Goal: Complete application form: Complete application form

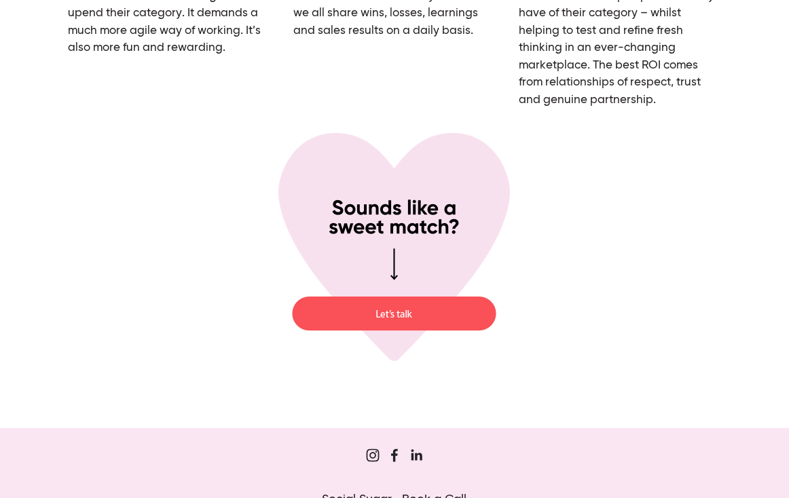
scroll to position [4960, 0]
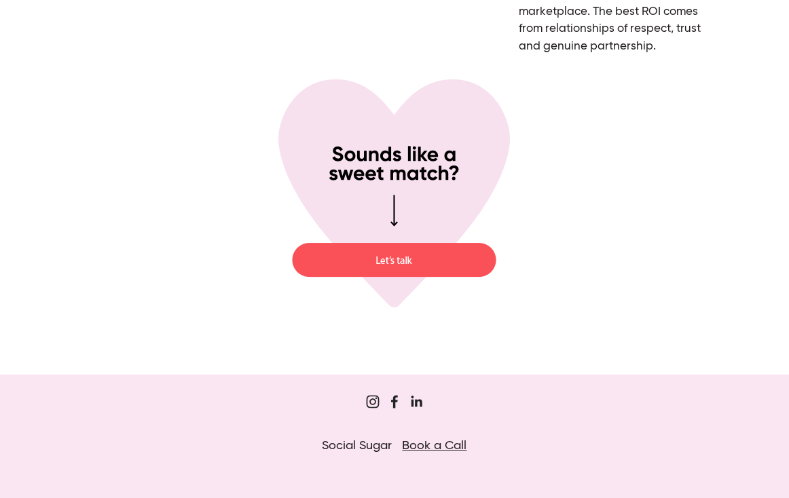
click at [354, 260] on img at bounding box center [394, 193] width 232 height 231
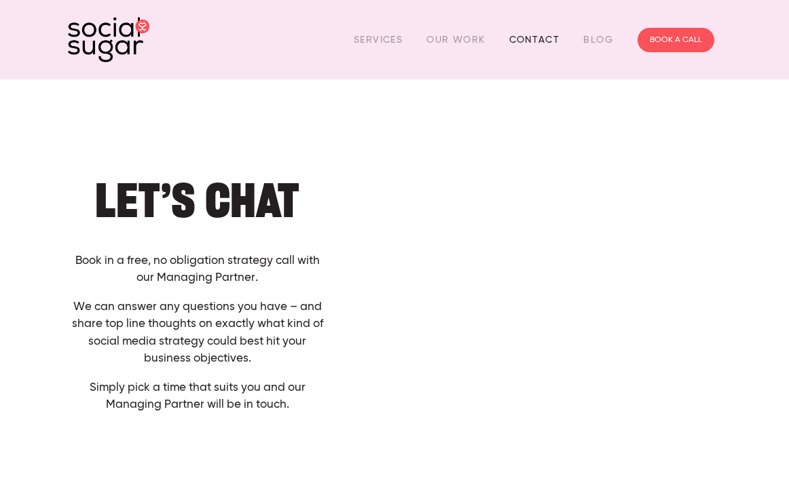
click at [524, 39] on link "Contact" at bounding box center [534, 39] width 51 height 21
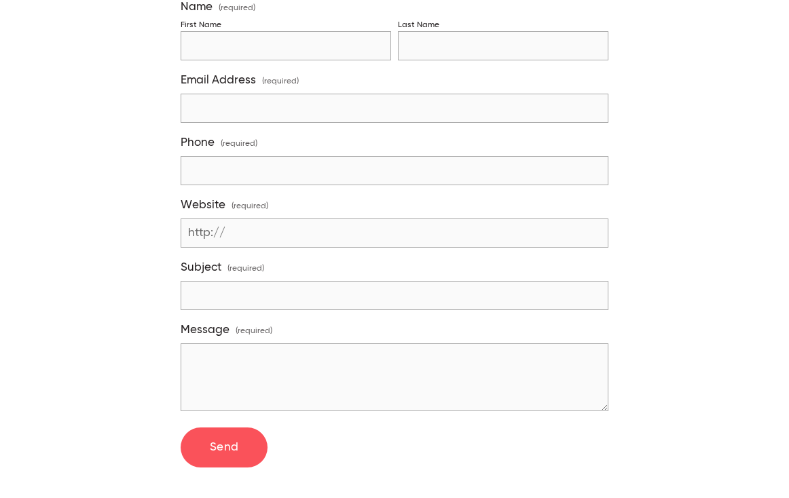
scroll to position [414, 0]
click at [433, 235] on input "Website (required)" at bounding box center [395, 233] width 428 height 29
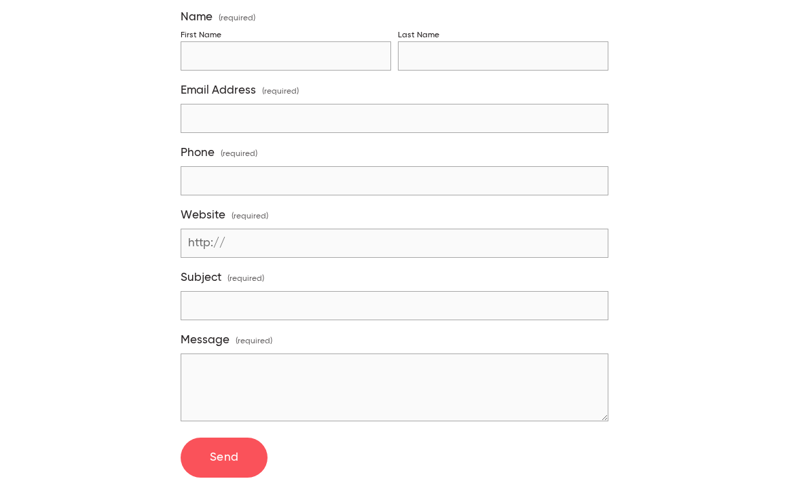
scroll to position [397, 0]
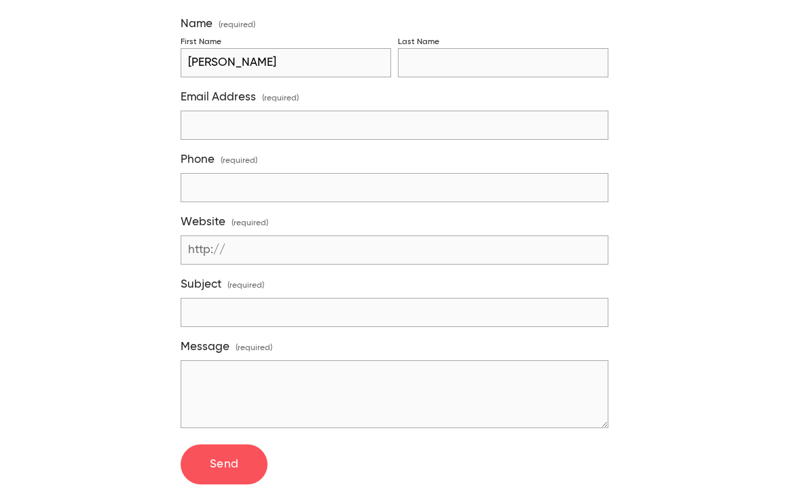
type input "Sacha"
type input "Chambers"
type input "sachachamberss@icloud.com"
type input "021714842"
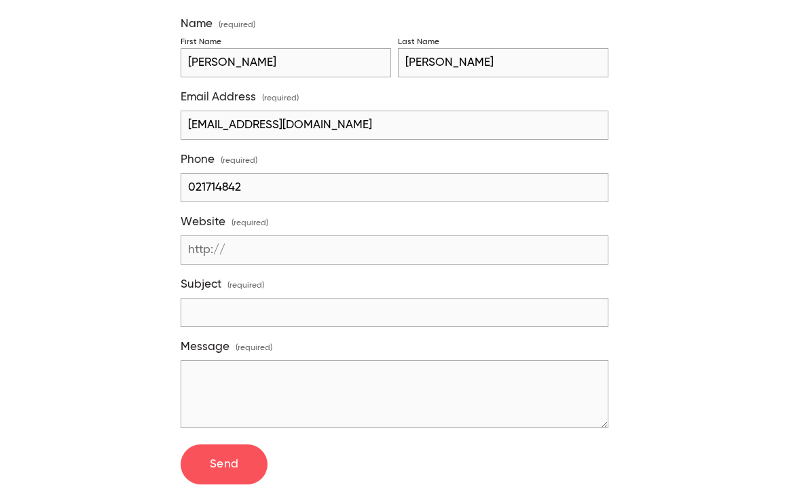
click at [278, 238] on input "Website (required)" at bounding box center [395, 250] width 428 height 29
paste input "https://sachachambers.my.canva.site/marketing-portfolio"
drag, startPoint x: 275, startPoint y: 244, endPoint x: 227, endPoint y: 244, distance: 48.2
click at [227, 244] on div "Website (required) https://sachachambers.my.canva.site/marketing-portfolio http…" at bounding box center [395, 240] width 428 height 50
type input "https://sachachambers.my.canva.site/marketing-portfolio"
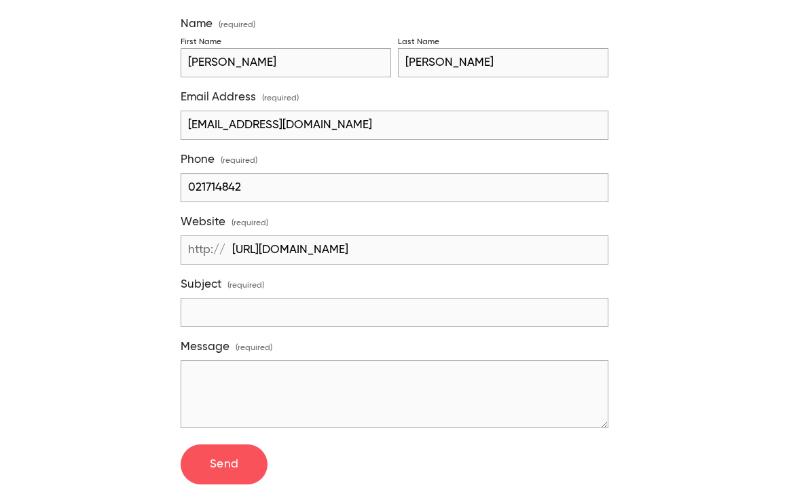
click at [293, 314] on input "Subject (required)" at bounding box center [395, 312] width 428 height 29
paste input "Summer Internship Enquiry"
type input "Summer Internship Enquiry"
click at [217, 371] on textarea "Message (required)" at bounding box center [395, 395] width 428 height 68
paste textarea "Hi there! I’m Sacha Chambers, a commerce student in my penultimate year of stud…"
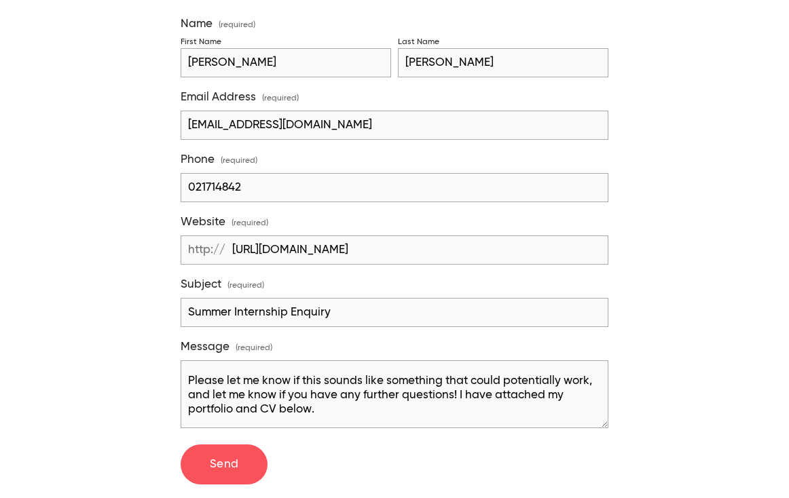
scroll to position [126, 0]
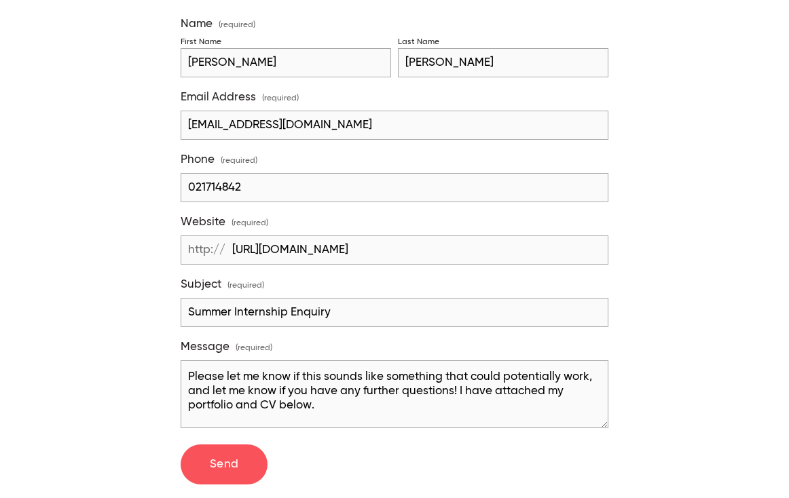
drag, startPoint x: 323, startPoint y: 405, endPoint x: 455, endPoint y: 391, distance: 133.2
click at [455, 391] on textarea "Hi there! I’m Sacha Chambers, a commerce student in my penultimate year of stud…" at bounding box center [395, 395] width 428 height 68
drag, startPoint x: 488, startPoint y: 392, endPoint x: 587, endPoint y: 379, distance: 100.0
click at [587, 379] on textarea "Hi there! I’m Sacha Chambers, a commerce student in my penultimate year of stud…" at bounding box center [395, 395] width 428 height 68
click at [235, 407] on textarea "Hi there! I’m Sacha Chambers, a commerce student in my penultimate year of stud…" at bounding box center [395, 395] width 428 height 68
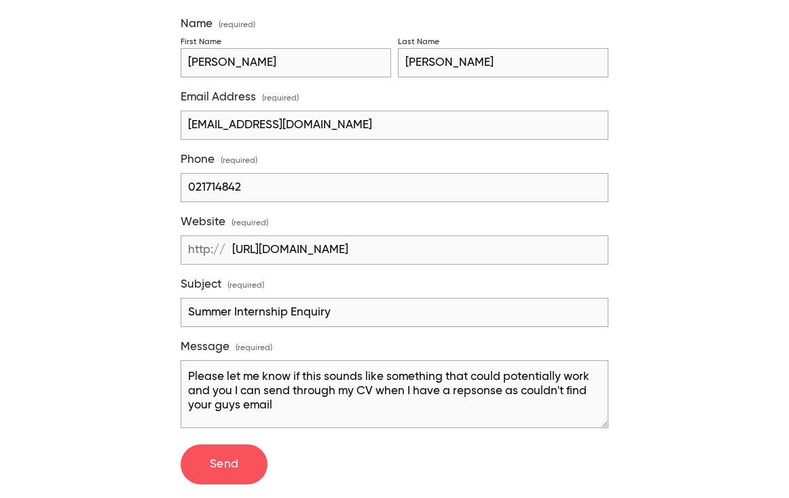
click at [239, 407] on textarea "Hi there! I’m Sacha Chambers, a commerce student in my penultimate year of stud…" at bounding box center [395, 395] width 428 height 68
click at [283, 410] on textarea "Hi there! I’m Sacha Chambers, a commerce student in my penultimate year of stud…" at bounding box center [395, 395] width 428 height 68
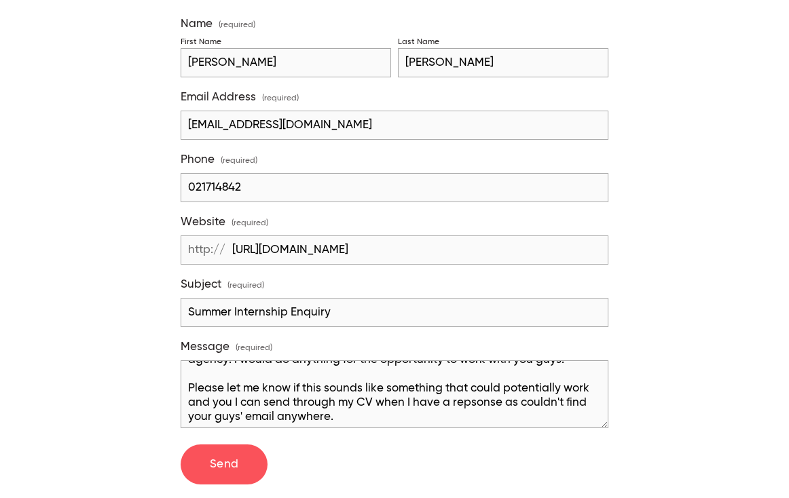
scroll to position [117, 0]
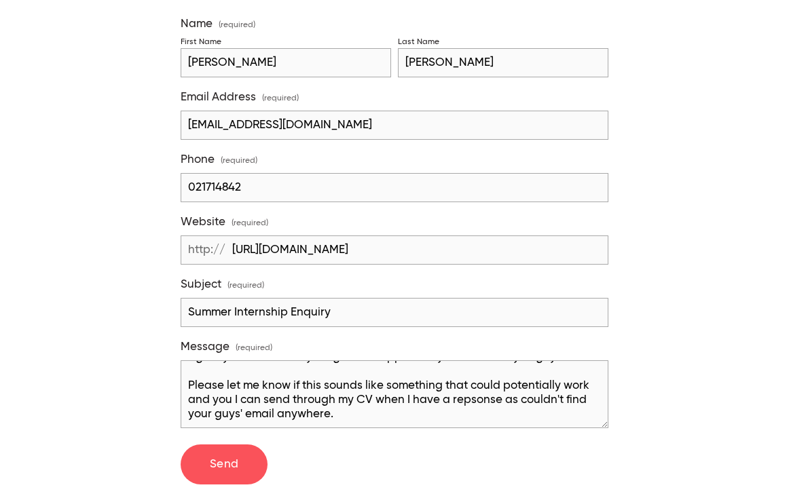
click at [232, 397] on textarea "Hi there! I’m Sacha Chambers, a commerce student in my penultimate year of stud…" at bounding box center [395, 395] width 428 height 68
drag, startPoint x: 425, startPoint y: 399, endPoint x: 352, endPoint y: 397, distance: 73.4
click at [352, 397] on textarea "Hi there! I’m Sacha Chambers, a commerce student in my penultimate year of stud…" at bounding box center [395, 395] width 428 height 68
click at [450, 402] on textarea "Hi there! I’m Sacha Chambers, a commerce student in my penultimate year of stud…" at bounding box center [395, 395] width 428 height 68
click at [566, 403] on textarea "Hi there! I’m Sacha Chambers, a commerce student in my penultimate year of stud…" at bounding box center [395, 395] width 428 height 68
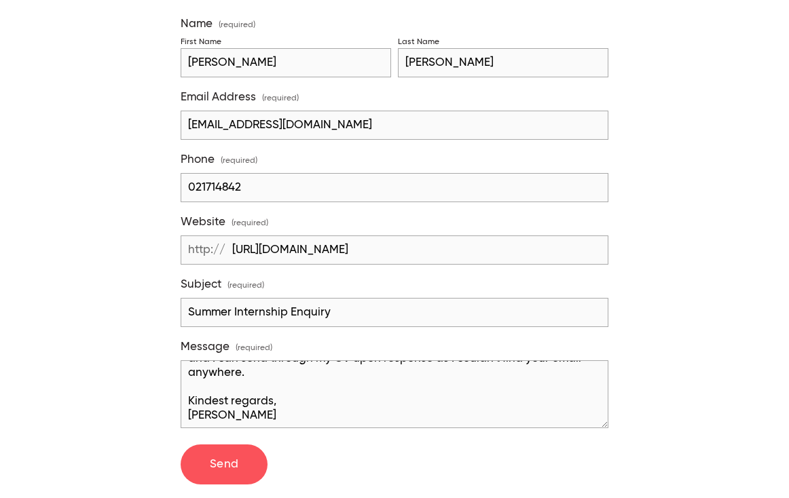
scroll to position [159, 0]
click at [253, 376] on textarea "Hi there! I’m Sacha Chambers, a commerce student in my penultimate year of stud…" at bounding box center [395, 395] width 428 height 68
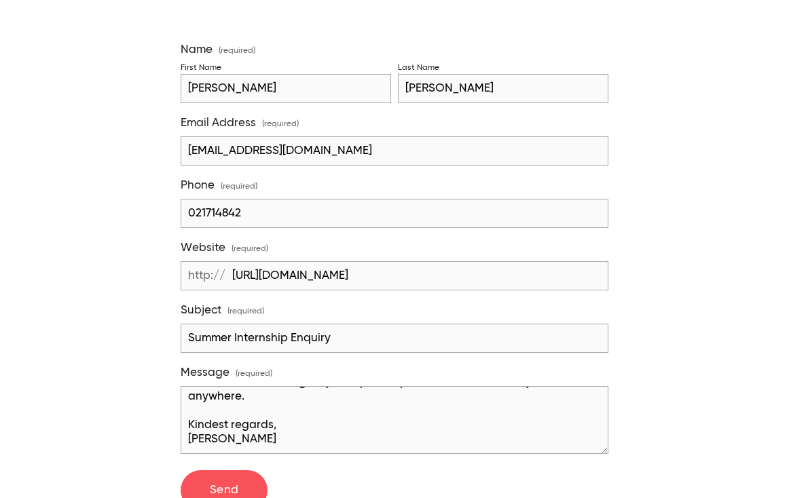
scroll to position [374, 0]
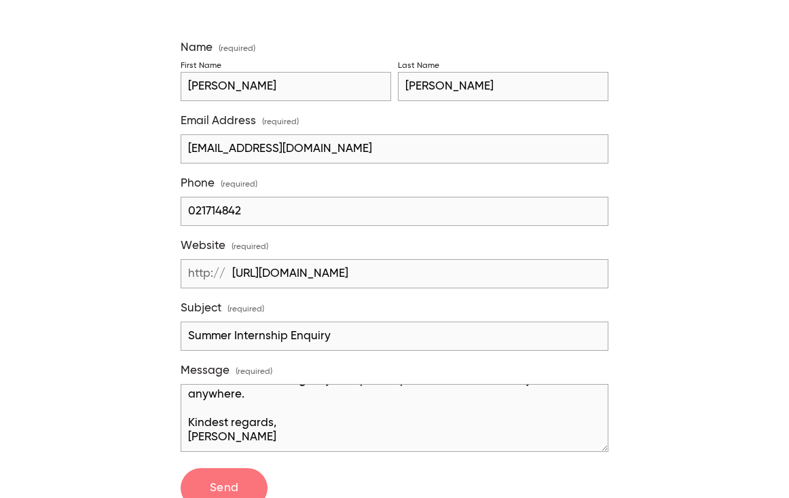
type textarea "Hi there! I’m Sacha Chambers, a commerce student in my penultimate year of stud…"
click at [219, 471] on button "Send Send" at bounding box center [224, 489] width 87 height 41
